Goal: Information Seeking & Learning: Check status

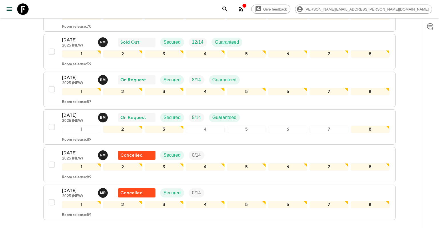
scroll to position [160, 0]
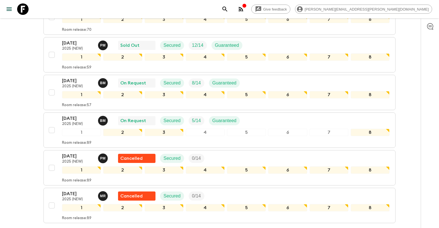
click at [407, 91] on div "Give feedback [PERSON_NAME][EMAIL_ADDRESS][PERSON_NAME][DOMAIN_NAME] We use fun…" at bounding box center [219, 57] width 439 height 435
click at [412, 81] on div "Give feedback [PERSON_NAME][EMAIL_ADDRESS][PERSON_NAME][DOMAIN_NAME] We use fun…" at bounding box center [219, 57] width 439 height 435
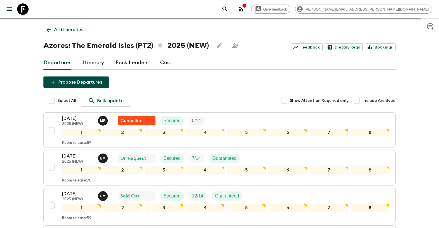
scroll to position [0, 0]
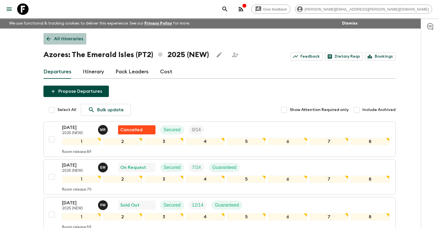
click at [61, 36] on p "All itineraries" at bounding box center [68, 38] width 29 height 7
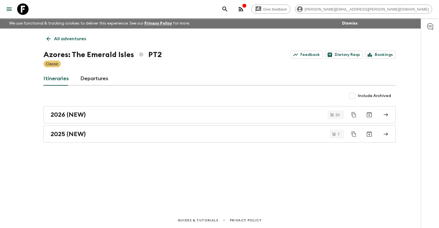
click at [68, 38] on p "All adventures" at bounding box center [70, 38] width 32 height 7
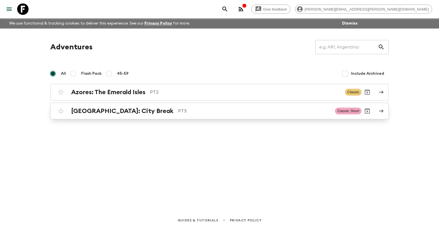
click at [77, 116] on div "Lisbon: City Break PT3 Classic Short" at bounding box center [208, 110] width 306 height 11
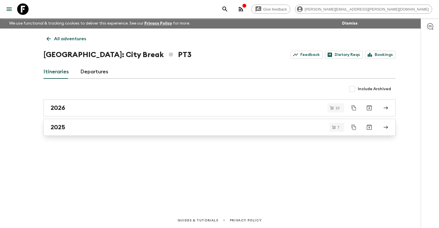
click at [99, 125] on div "2025" at bounding box center [214, 127] width 327 height 7
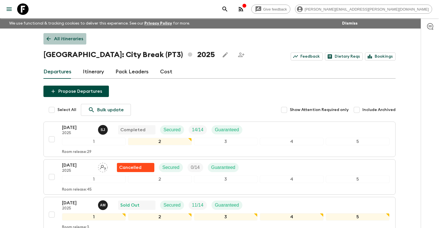
click at [49, 37] on icon at bounding box center [48, 39] width 6 height 6
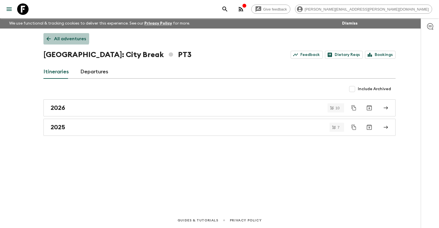
click at [49, 36] on link "All adventures" at bounding box center [66, 38] width 46 height 11
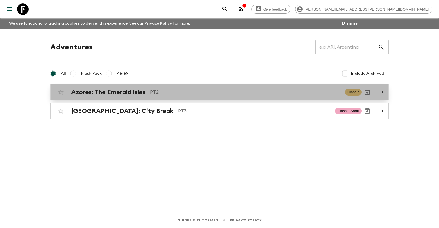
click at [81, 92] on h2 "Azores: The Emerald Isles" at bounding box center [108, 92] width 74 height 7
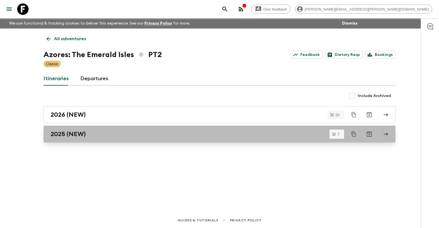
click at [73, 132] on h2 "2025 (NEW)" at bounding box center [68, 134] width 35 height 7
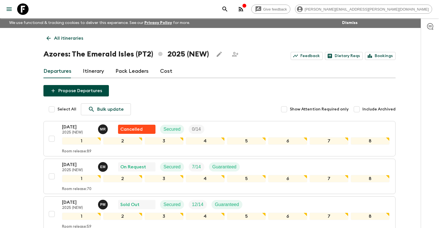
scroll to position [60, 0]
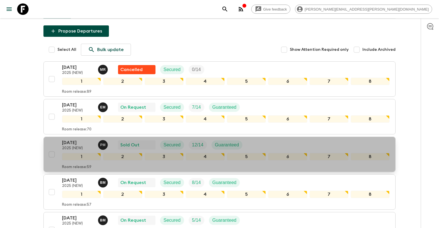
click at [86, 146] on p "2025 (NEW)" at bounding box center [77, 148] width 31 height 5
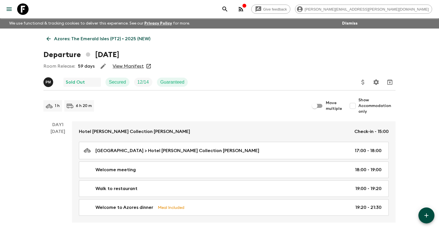
click at [124, 65] on link "View Manifest" at bounding box center [128, 66] width 31 height 6
click at [47, 40] on icon at bounding box center [48, 39] width 6 height 6
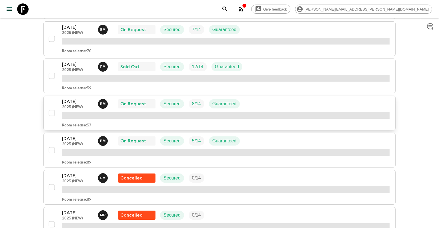
scroll to position [151, 0]
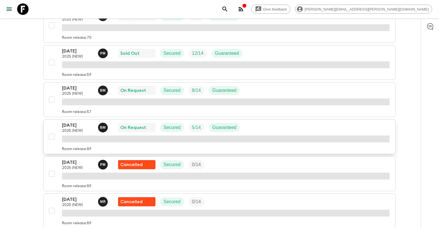
click at [117, 125] on div "13 Sep 2025 2025 (NEW) B M On Request Secured 5 / 14 Guaranteed" at bounding box center [153, 127] width 182 height 11
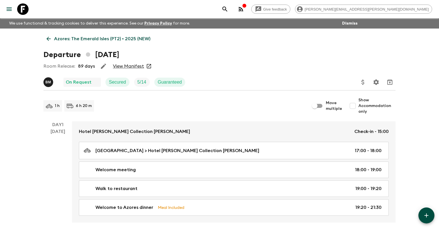
click at [127, 65] on link "View Manifest" at bounding box center [128, 66] width 31 height 6
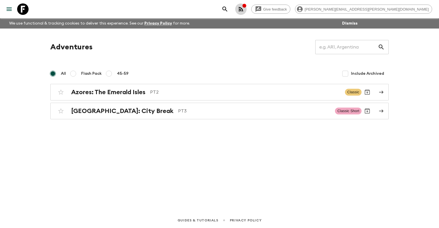
click at [247, 8] on button "button" at bounding box center [240, 8] width 11 height 11
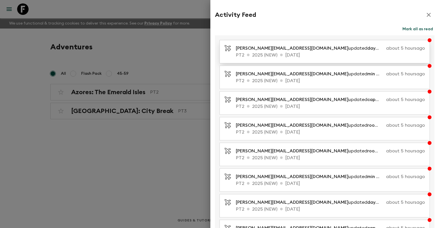
click at [309, 50] on p "[PERSON_NAME][EMAIL_ADDRESS][DOMAIN_NAME] updated days before departure for EB" at bounding box center [310, 48] width 148 height 7
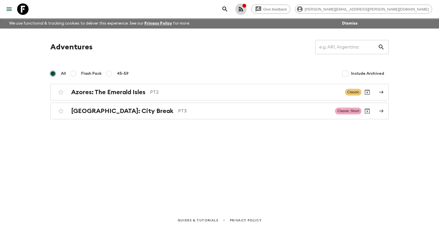
click at [244, 8] on icon "button" at bounding box center [240, 9] width 7 height 7
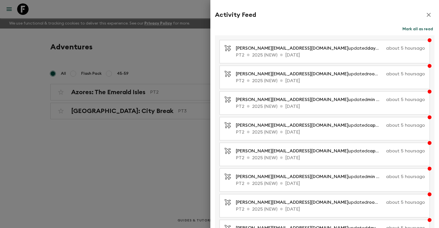
click at [118, 131] on div at bounding box center [219, 114] width 439 height 228
